Goal: Check status: Check status

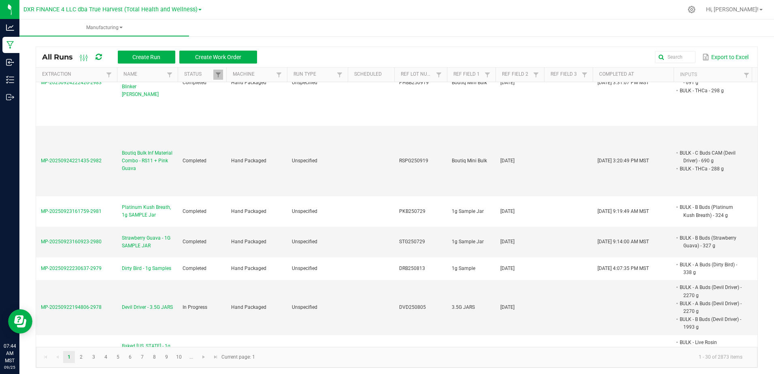
scroll to position [486, 0]
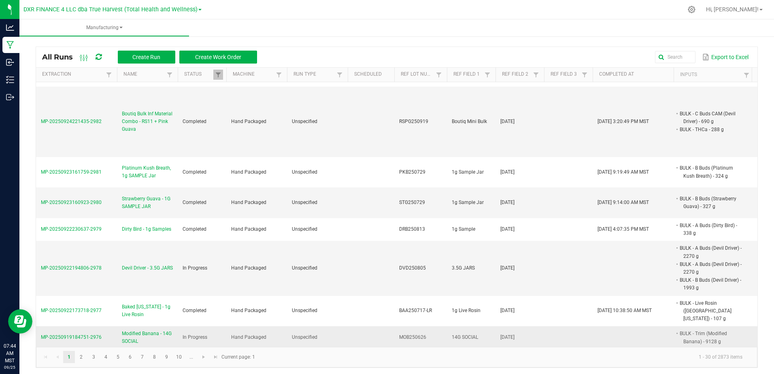
click at [140, 330] on span "Modified Banana - 14G SOCIAL" at bounding box center [147, 337] width 51 height 15
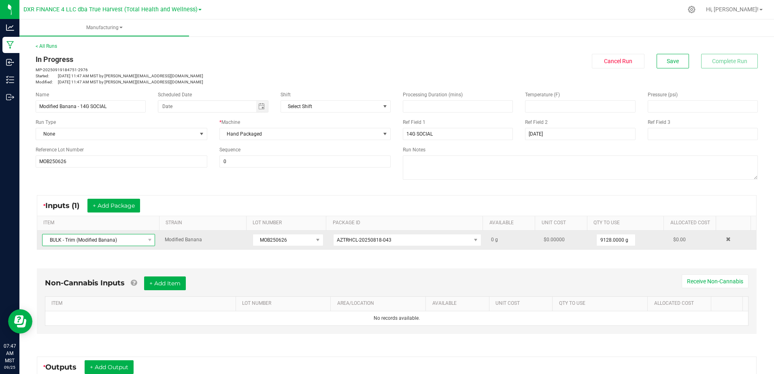
click at [115, 242] on span "BULK - Trim (Modified Banana)" at bounding box center [93, 239] width 102 height 11
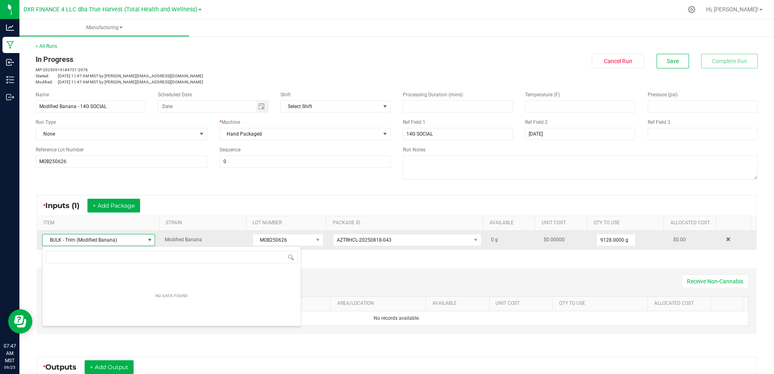
scroll to position [12, 110]
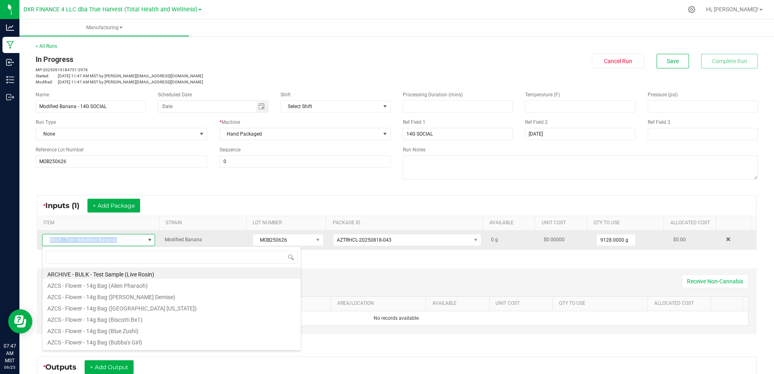
drag, startPoint x: 114, startPoint y: 241, endPoint x: 42, endPoint y: 243, distance: 72.1
click at [42, 243] on span "BULK - Trim (Modified Banana)" at bounding box center [98, 240] width 113 height 12
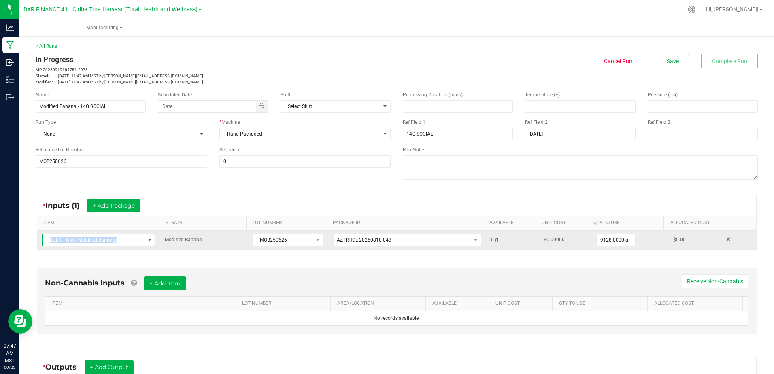
copy span "BULK - Trim (Modified Banana)"
click at [395, 243] on span "AZTRHCL-20250818-043" at bounding box center [401, 239] width 137 height 11
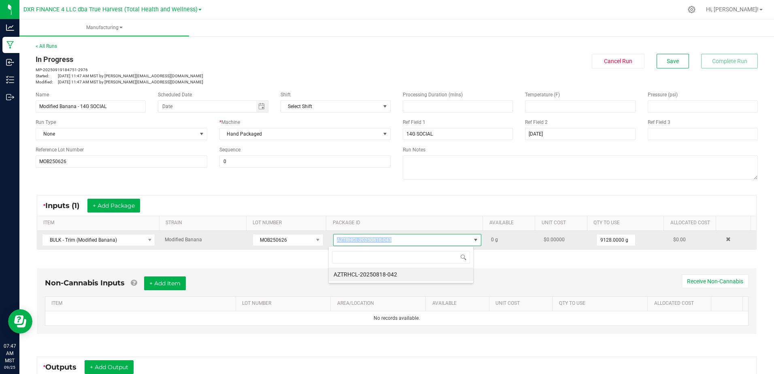
drag, startPoint x: 394, startPoint y: 242, endPoint x: 333, endPoint y: 243, distance: 61.1
click at [333, 243] on span "AZTRHCL-20250818-043" at bounding box center [401, 239] width 137 height 11
copy span "AZTRHCL-20250818-043"
drag, startPoint x: 283, startPoint y: 238, endPoint x: 248, endPoint y: 238, distance: 35.2
click at [248, 238] on td "MOB250626" at bounding box center [288, 240] width 81 height 19
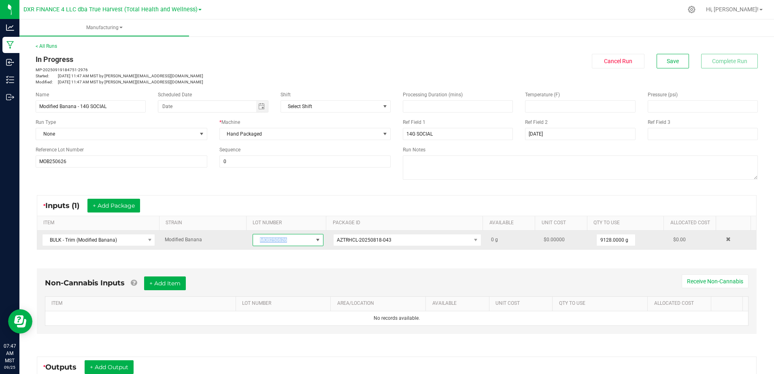
copy span "MOB250626"
